Goal: Transaction & Acquisition: Purchase product/service

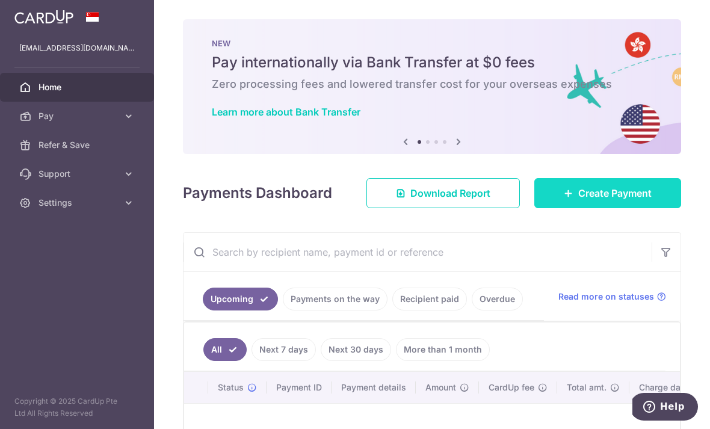
click at [598, 200] on span "Create Payment" at bounding box center [615, 193] width 73 height 14
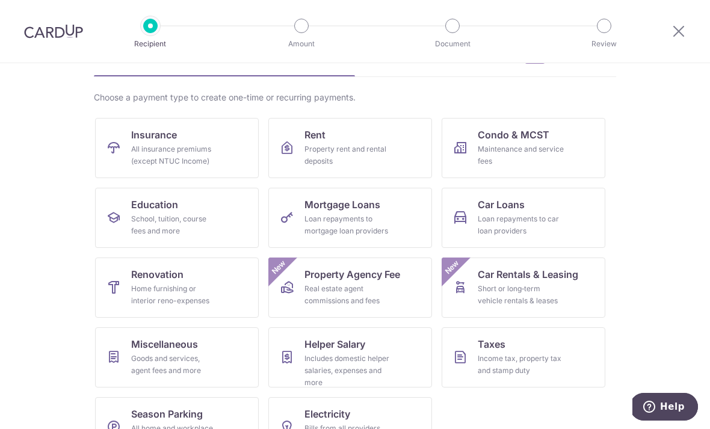
scroll to position [71, 0]
click at [172, 286] on div "Home furnishing or interior reno-expenses" at bounding box center [174, 296] width 87 height 24
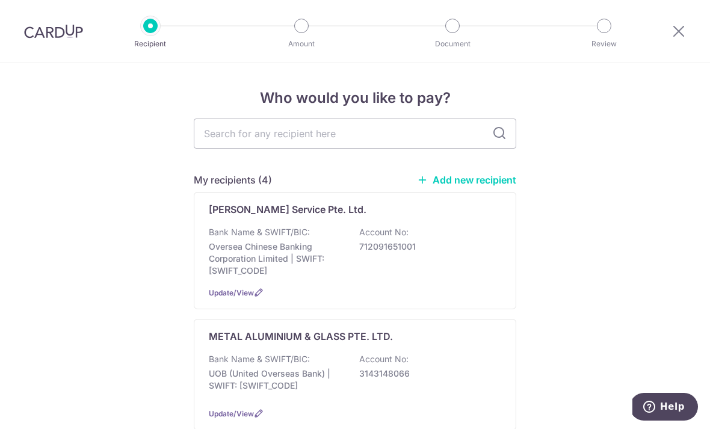
click at [467, 184] on link "Add new recipient" at bounding box center [466, 180] width 99 height 12
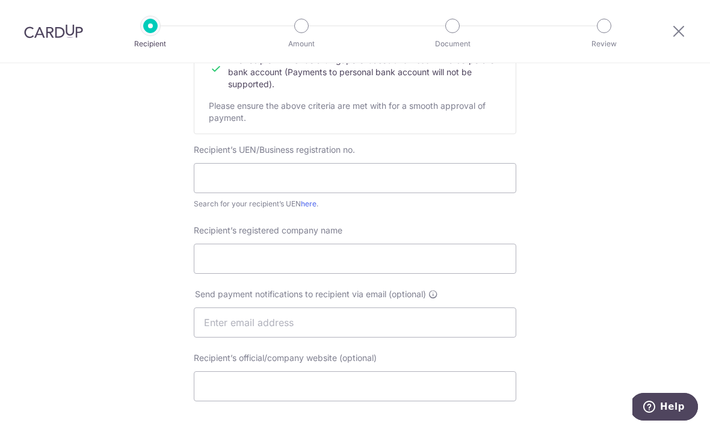
scroll to position [249, 0]
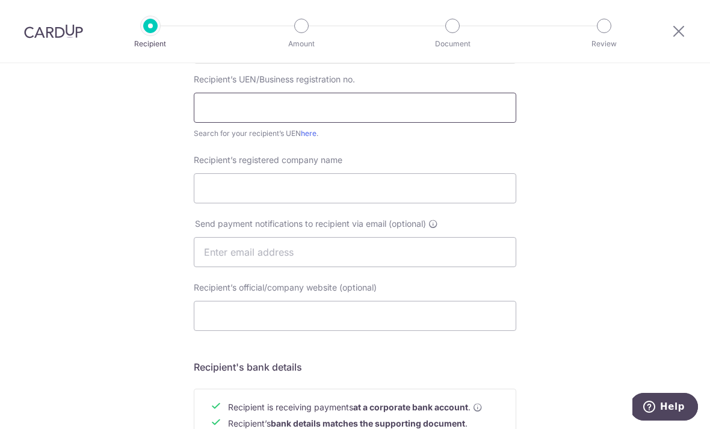
click at [464, 115] on input "text" at bounding box center [355, 108] width 323 height 30
paste input "Miredo Asia Private Limited"
type input "M"
type input "201541186M"
paste input "Miredo Asia Private Limited"
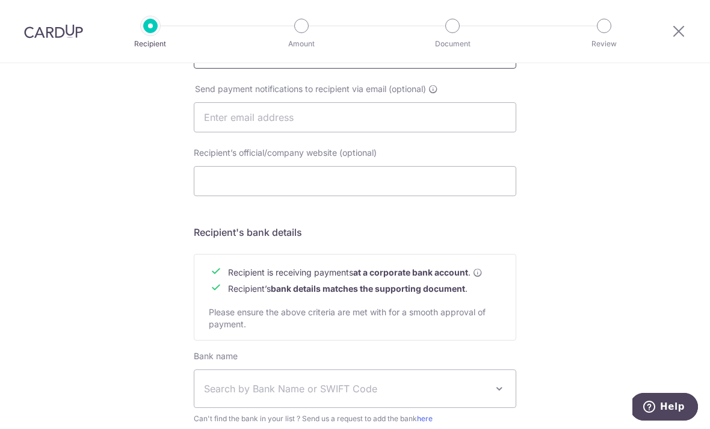
scroll to position [388, 0]
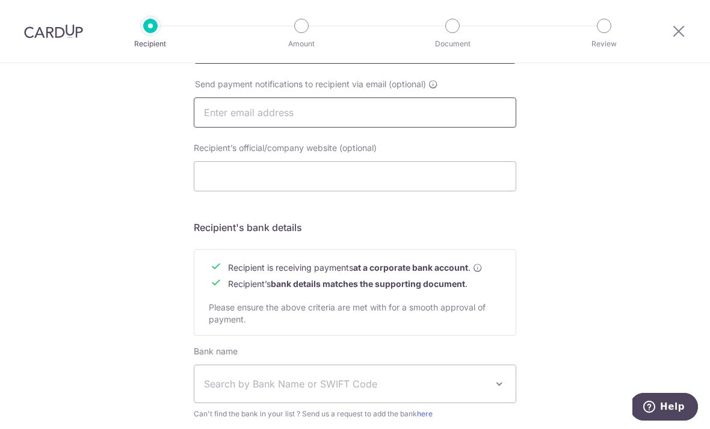
type input "Miredo Asia Private Limited"
click at [226, 120] on input "text" at bounding box center [355, 113] width 323 height 30
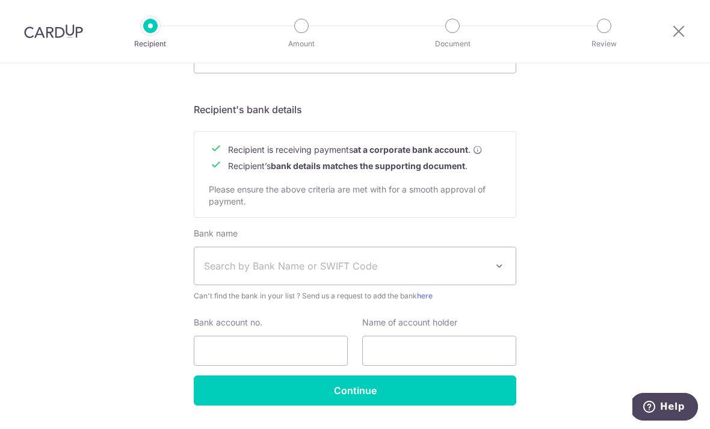
scroll to position [506, 0]
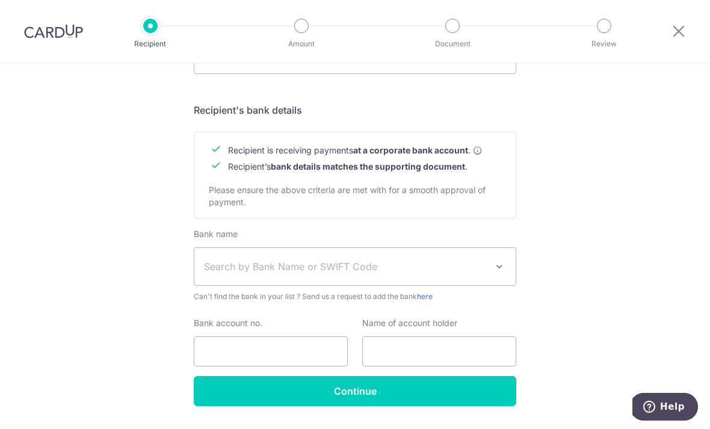
type input "Cxxxxlsy@gmail.com"
click at [221, 274] on span "Search by Bank Name or SWIFT Code" at bounding box center [345, 266] width 283 height 14
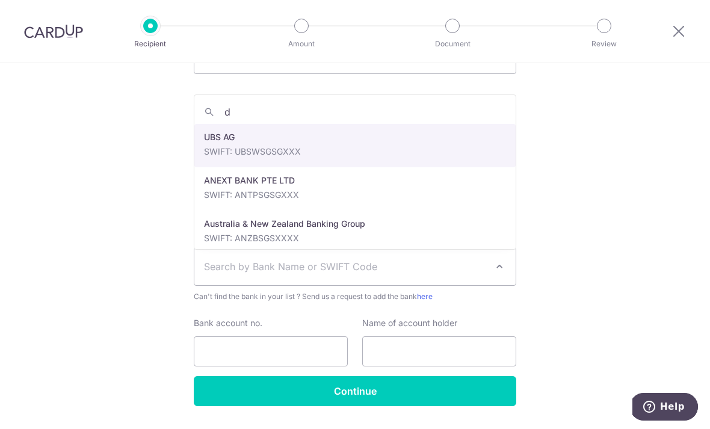
type input "db"
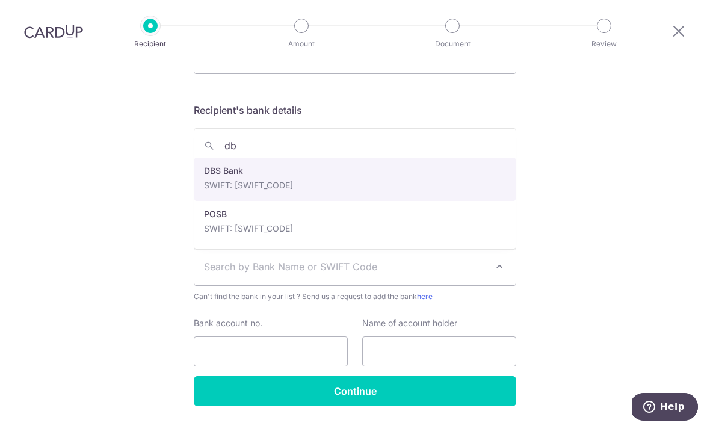
select select "6"
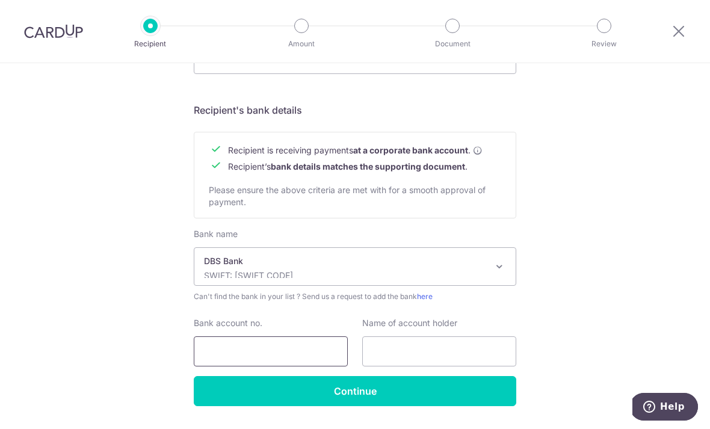
click at [233, 357] on input "Bank account no." at bounding box center [271, 352] width 154 height 30
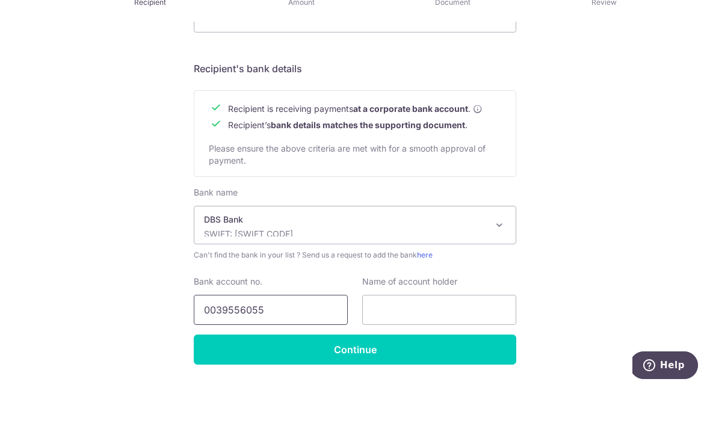
type input "0039556055"
paste input "Miredo Asia Private Limited"
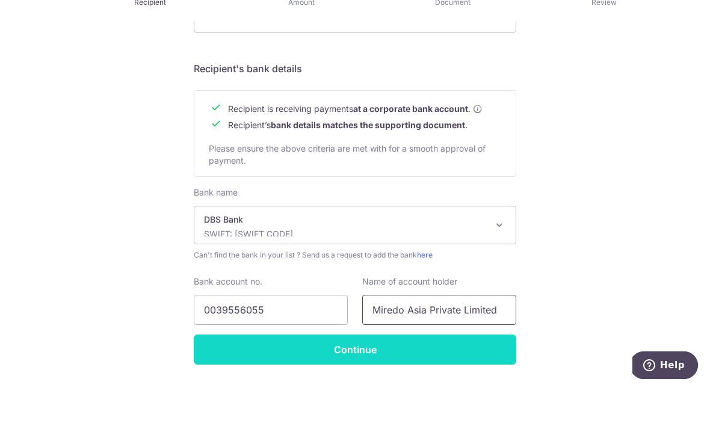
type input "Miredo Asia Private Limited"
click at [323, 376] on input "Continue" at bounding box center [355, 391] width 323 height 30
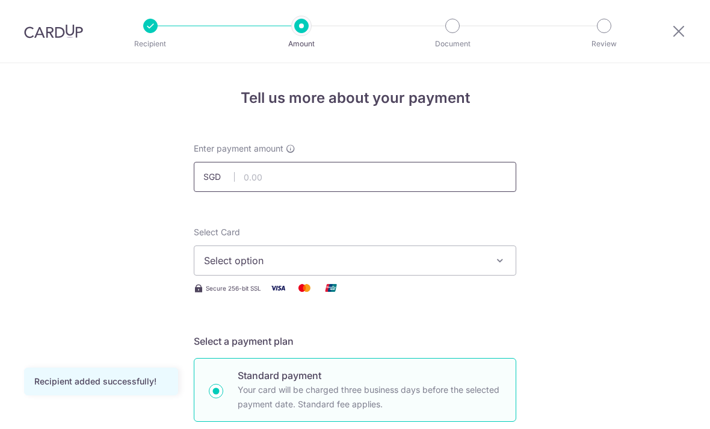
click at [256, 189] on input "text" at bounding box center [355, 177] width 323 height 30
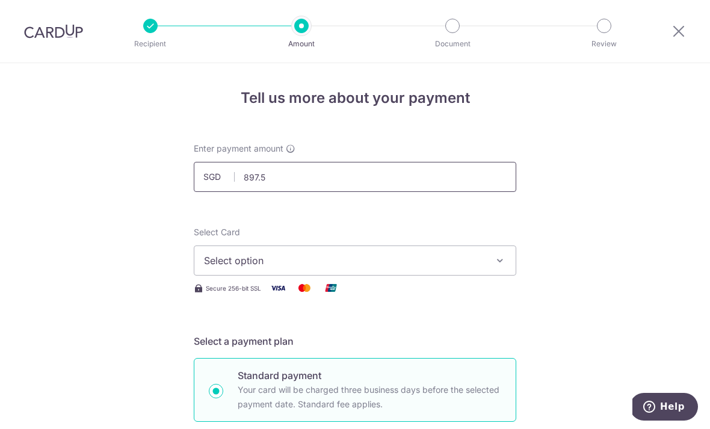
type input "897.50"
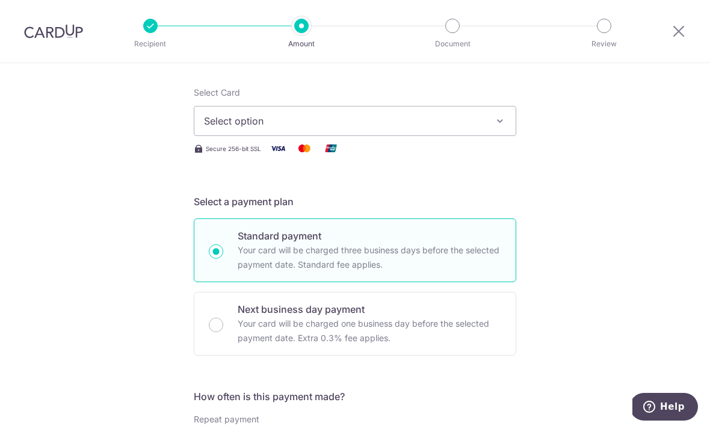
scroll to position [141, 0]
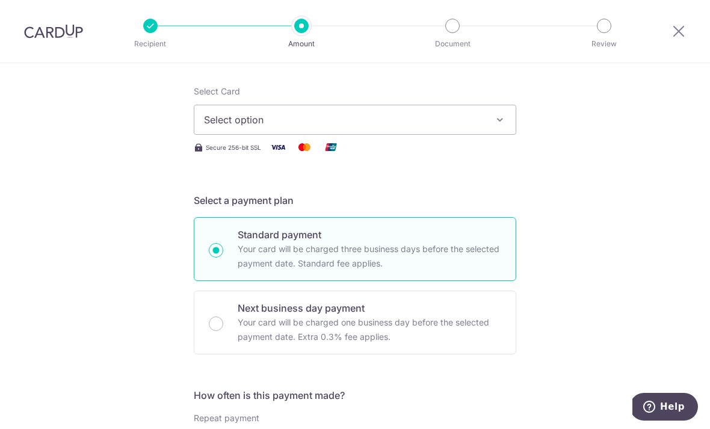
click at [210, 126] on span "Select option" at bounding box center [344, 120] width 281 height 14
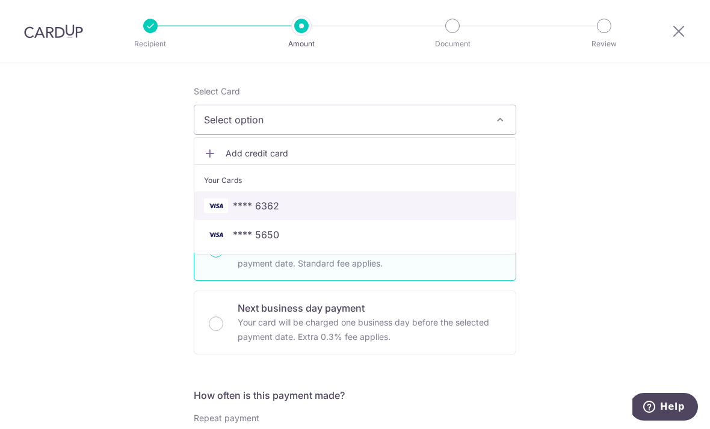
click at [247, 212] on span "**** 6362" at bounding box center [256, 206] width 46 height 14
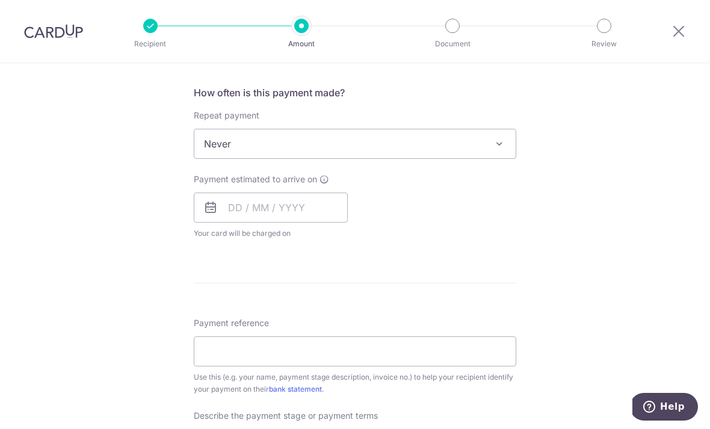
scroll to position [457, 0]
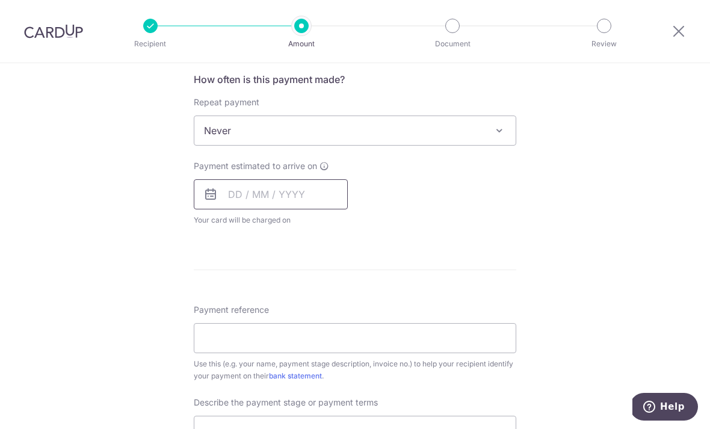
click at [228, 200] on input "text" at bounding box center [271, 194] width 154 height 30
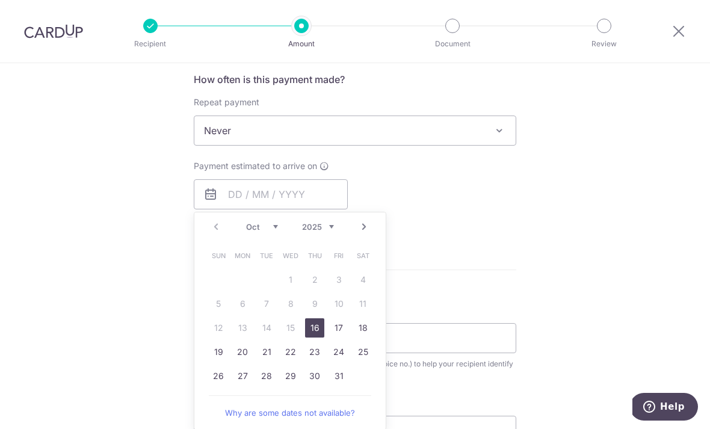
click at [311, 337] on link "16" at bounding box center [314, 328] width 19 height 19
type input "16/10/2025"
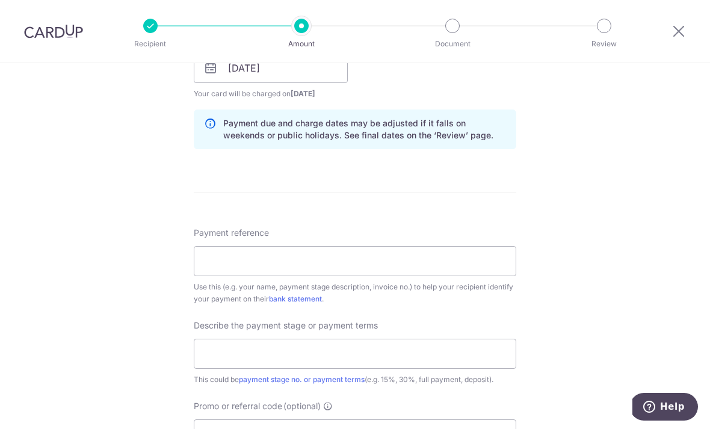
scroll to position [630, 0]
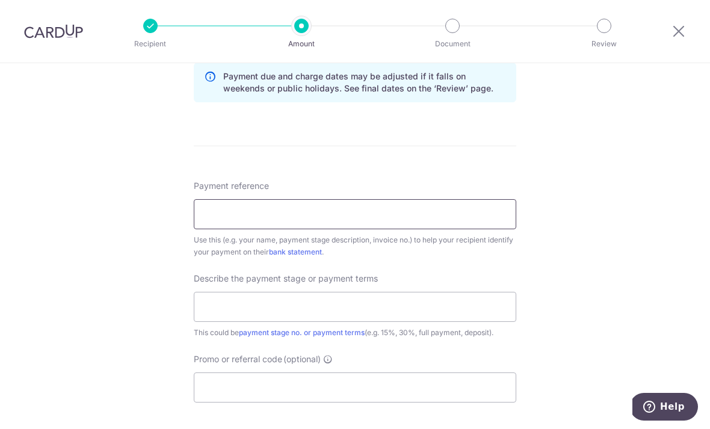
click at [209, 216] on input "Payment reference" at bounding box center [355, 214] width 323 height 30
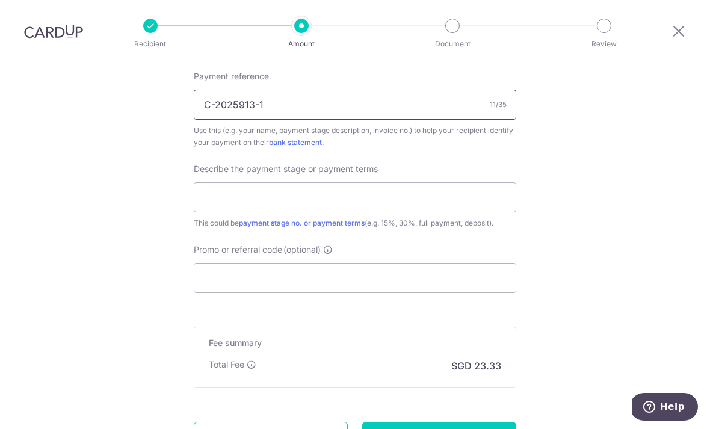
scroll to position [744, 0]
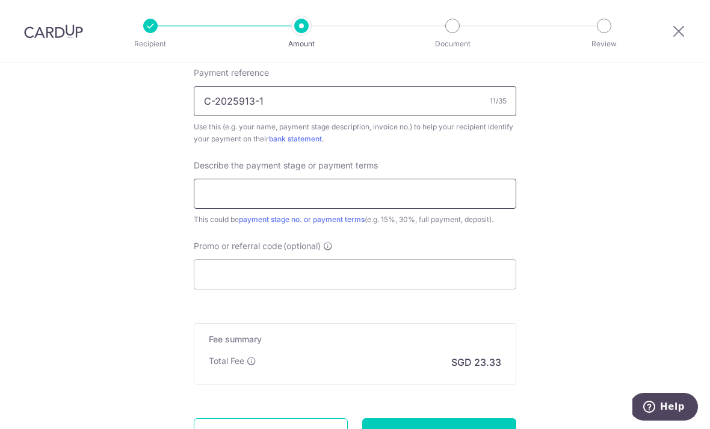
type input "C-2025913-1"
click at [225, 206] on input "text" at bounding box center [355, 194] width 323 height 30
type input "50%"
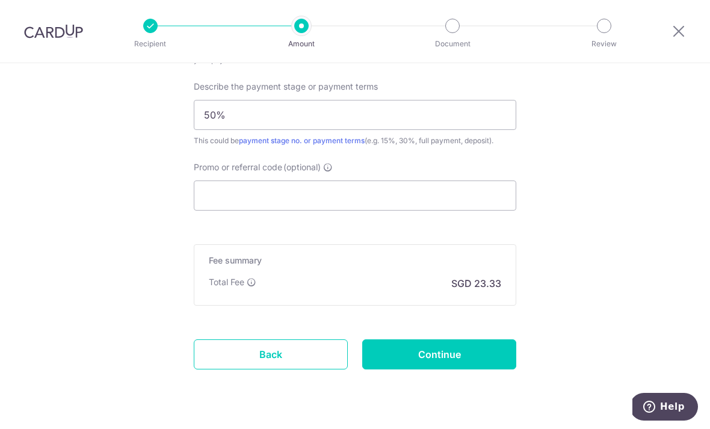
scroll to position [819, 0]
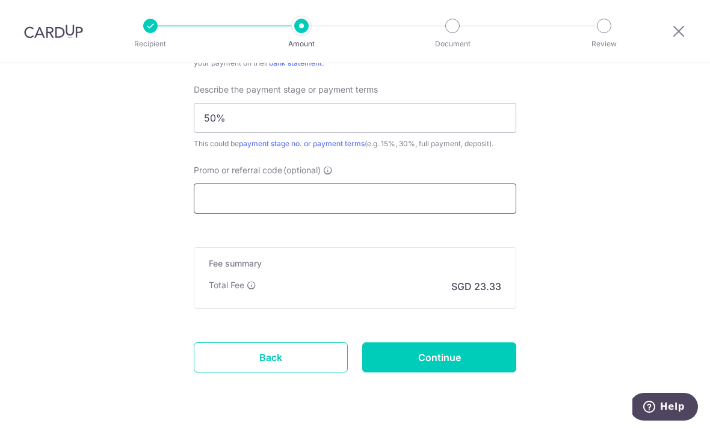
click at [217, 209] on input "Promo or referral code (optional)" at bounding box center [355, 199] width 323 height 30
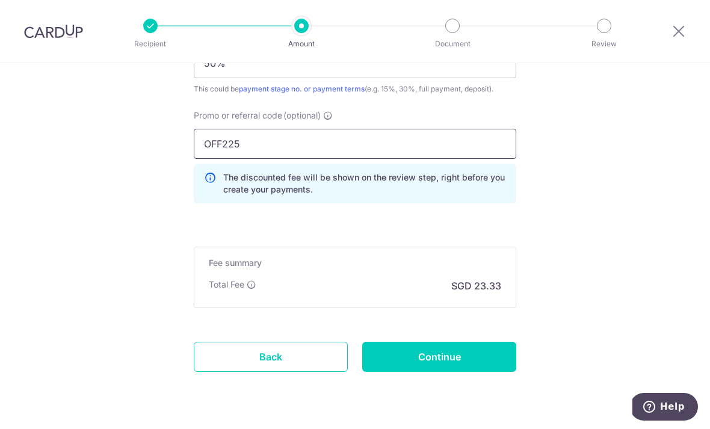
scroll to position [874, 0]
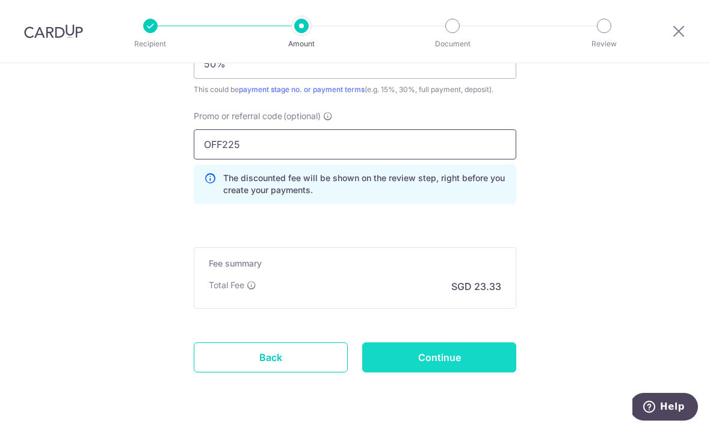
type input "OFF225"
click at [405, 367] on input "Continue" at bounding box center [439, 358] width 154 height 30
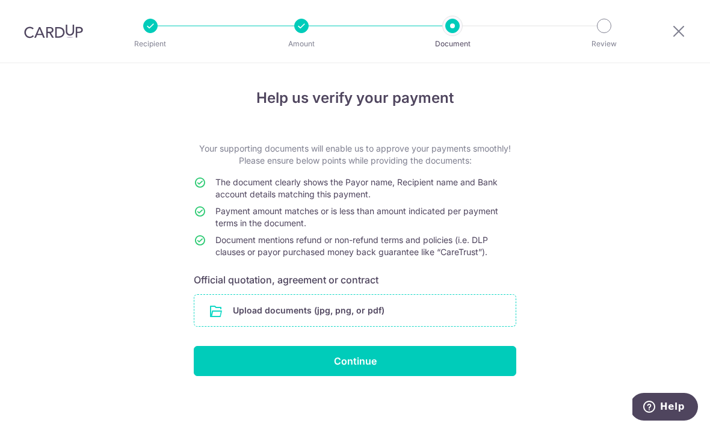
click at [261, 319] on input "file" at bounding box center [355, 310] width 322 height 31
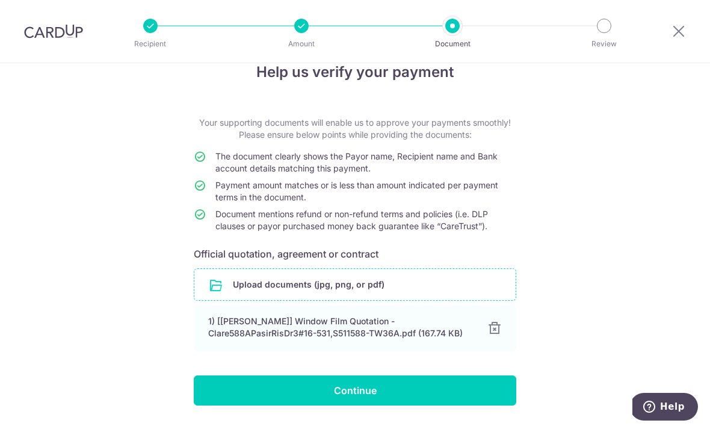
scroll to position [25, 0]
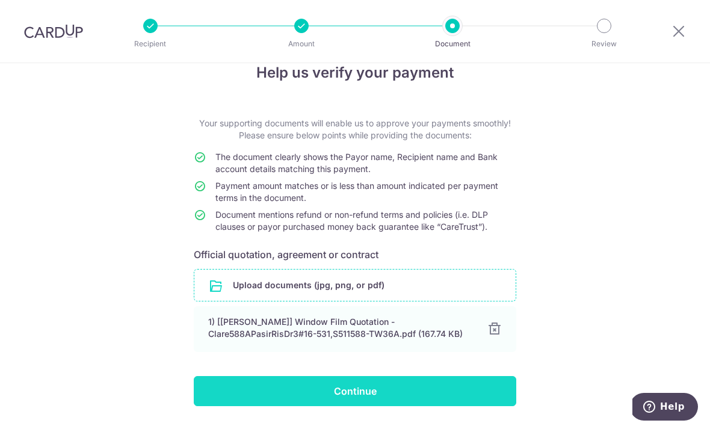
click at [297, 393] on input "Continue" at bounding box center [355, 391] width 323 height 30
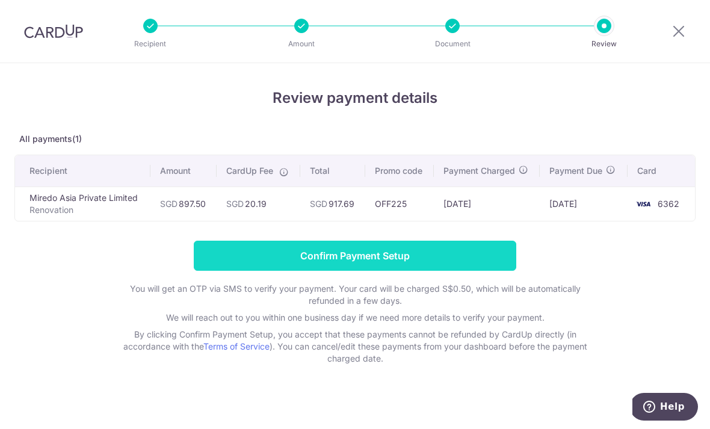
click at [306, 262] on input "Confirm Payment Setup" at bounding box center [355, 256] width 323 height 30
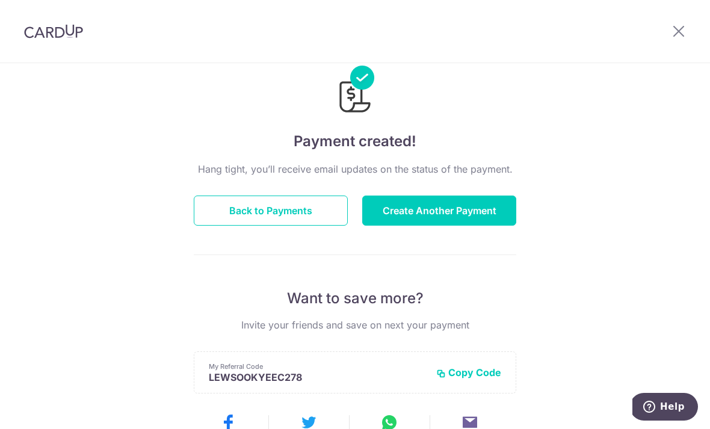
scroll to position [73, 0]
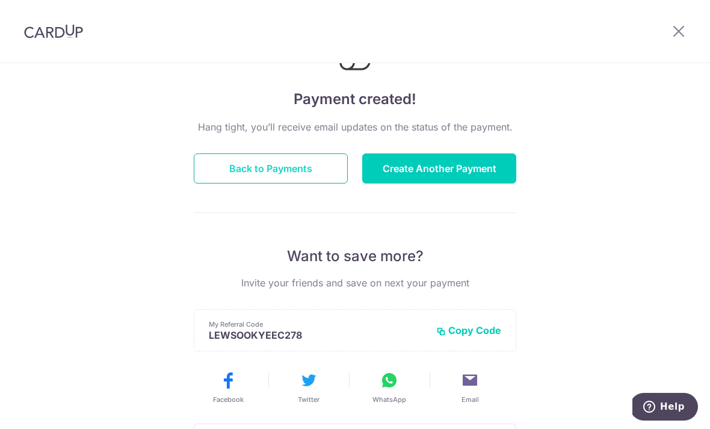
click at [234, 172] on button "Back to Payments" at bounding box center [271, 169] width 154 height 30
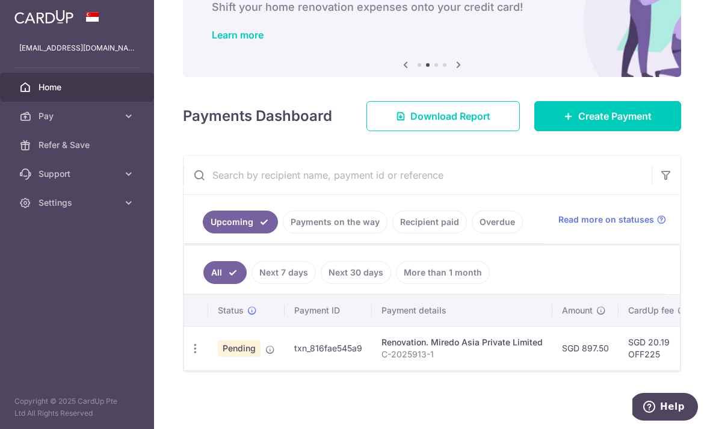
click at [283, 234] on link "Payments on the way" at bounding box center [335, 222] width 105 height 23
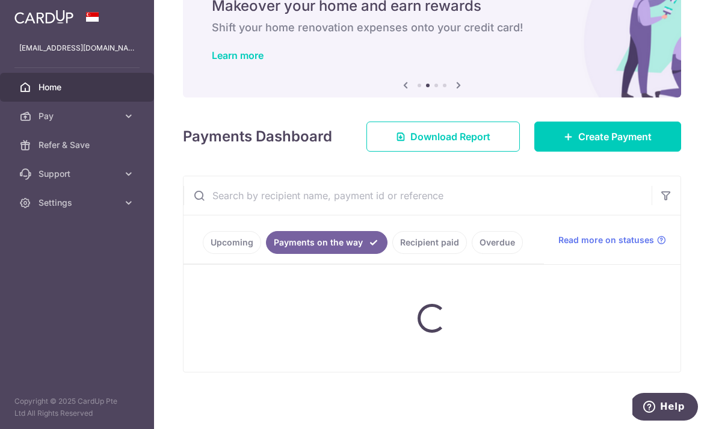
scroll to position [76, 0]
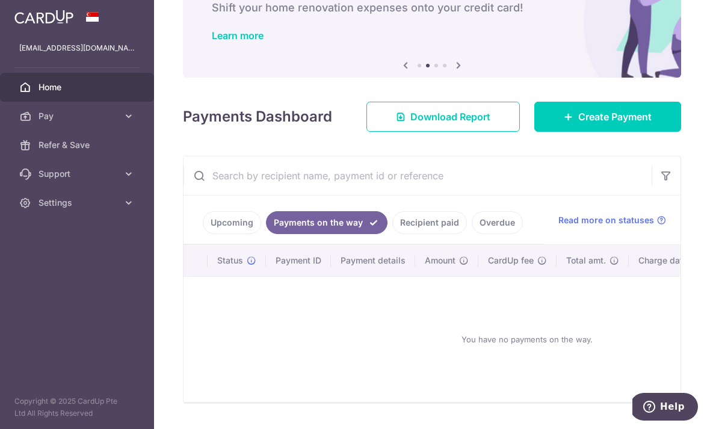
click at [393, 234] on link "Recipient paid" at bounding box center [430, 222] width 75 height 23
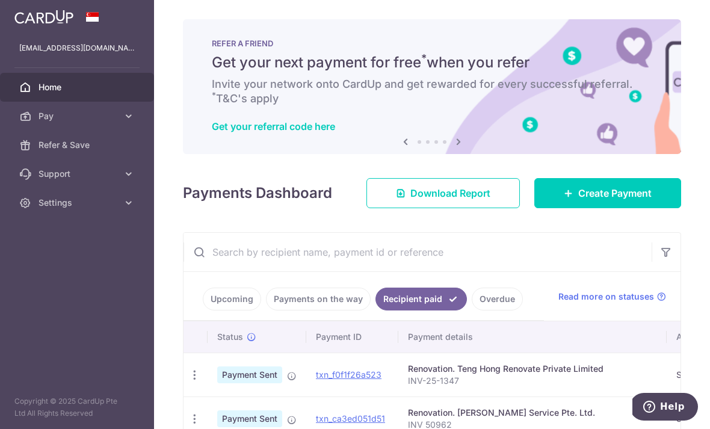
scroll to position [0, 0]
